Goal: Find specific fact: Find specific fact

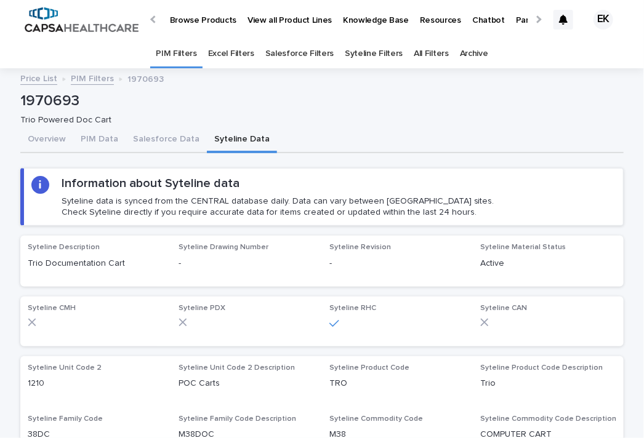
scroll to position [0, 22]
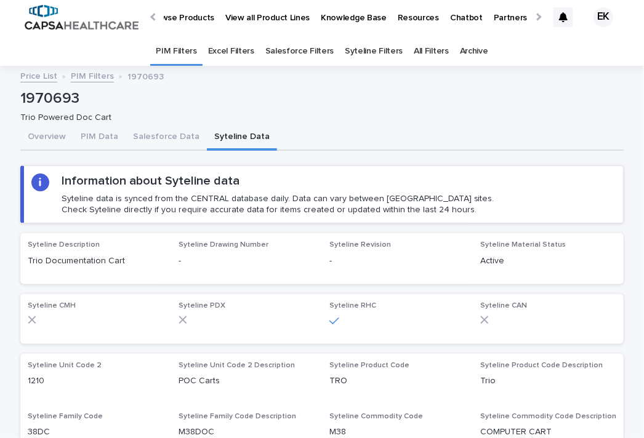
click at [534, 18] on div at bounding box center [538, 17] width 8 height 8
click at [508, 19] on p "Price List" at bounding box center [518, 11] width 35 height 26
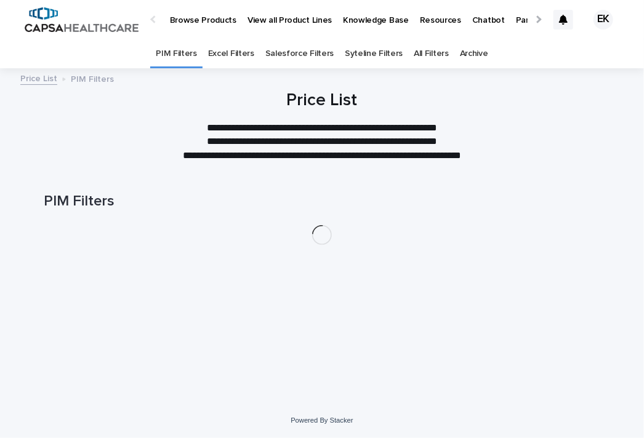
scroll to position [0, 22]
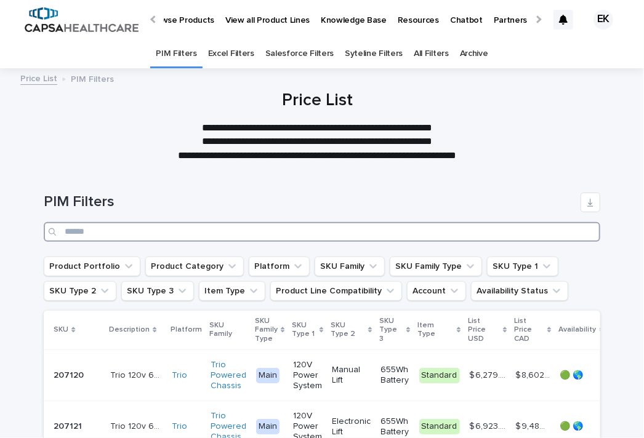
click at [335, 233] on input "Search" at bounding box center [322, 232] width 556 height 20
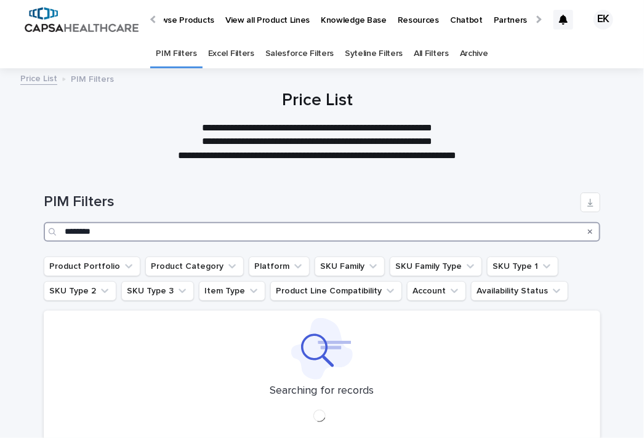
type input "********"
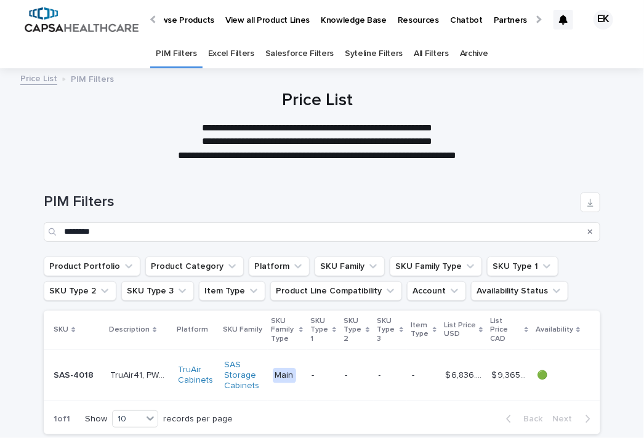
click at [72, 371] on p "SAS-4018" at bounding box center [75, 374] width 42 height 13
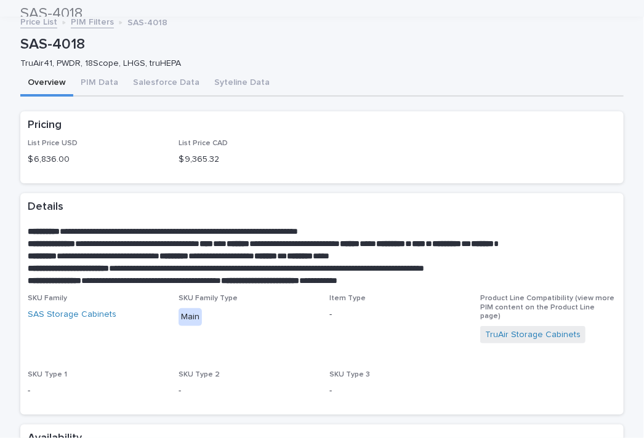
scroll to position [56, 0]
